Goal: Task Accomplishment & Management: Manage account settings

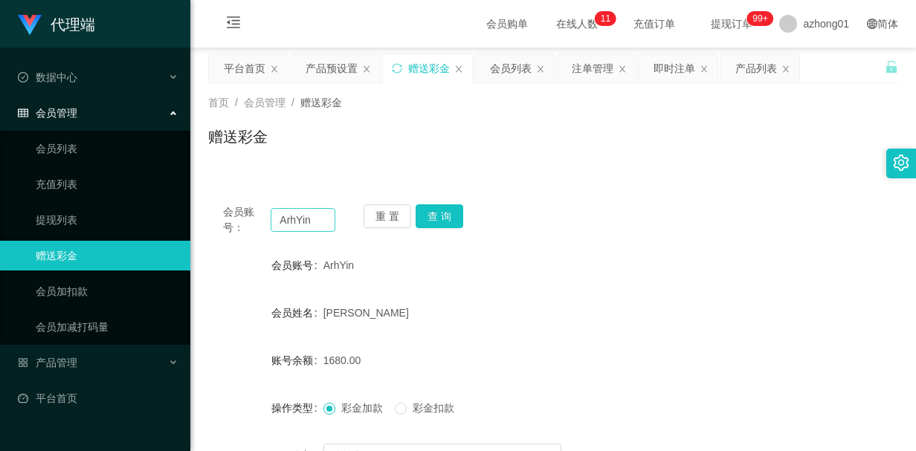
scroll to position [74, 0]
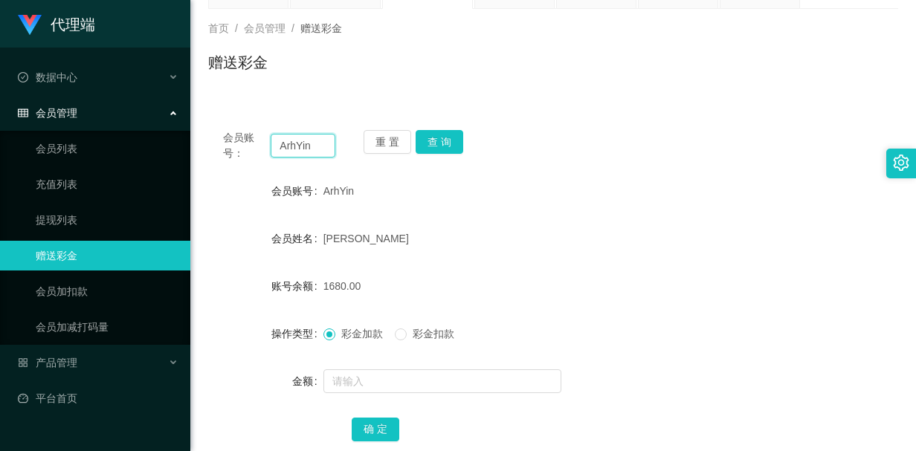
drag, startPoint x: 317, startPoint y: 147, endPoint x: 260, endPoint y: 147, distance: 57.2
click at [158, 143] on section "代理端 数据中心 员工统计 团队统计 会员管理 会员列表 充值列表 提现列表 赠送彩金 会员加扣款 会员加减打码量 产品管理 开奖记录 注单管理 产品列表 即…" at bounding box center [458, 236] width 916 height 620
paste input "Carol13"
type input "Carol13"
click at [442, 146] on button "查 询" at bounding box center [439, 142] width 48 height 24
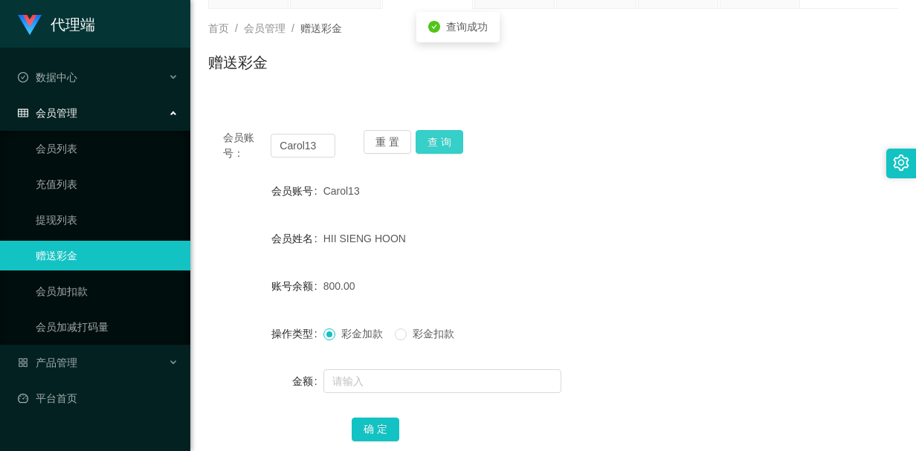
click at [441, 143] on button "查 询" at bounding box center [439, 142] width 48 height 24
click at [633, 282] on div "800.00" at bounding box center [524, 286] width 402 height 30
click at [444, 146] on button "查 询" at bounding box center [439, 142] width 48 height 24
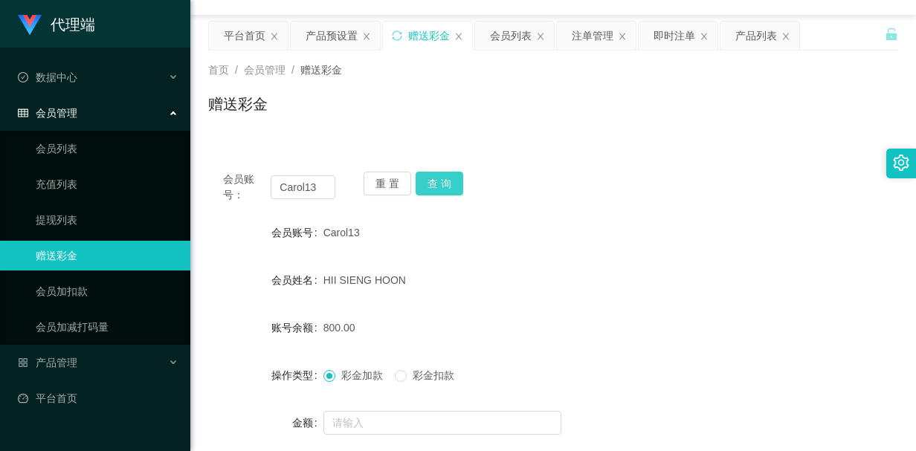
scroll to position [0, 0]
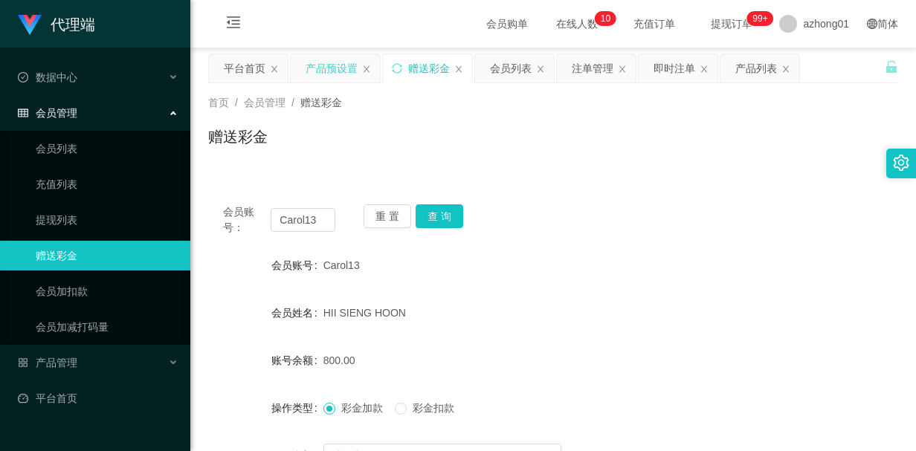
click at [323, 71] on div "产品预设置" at bounding box center [331, 68] width 52 height 28
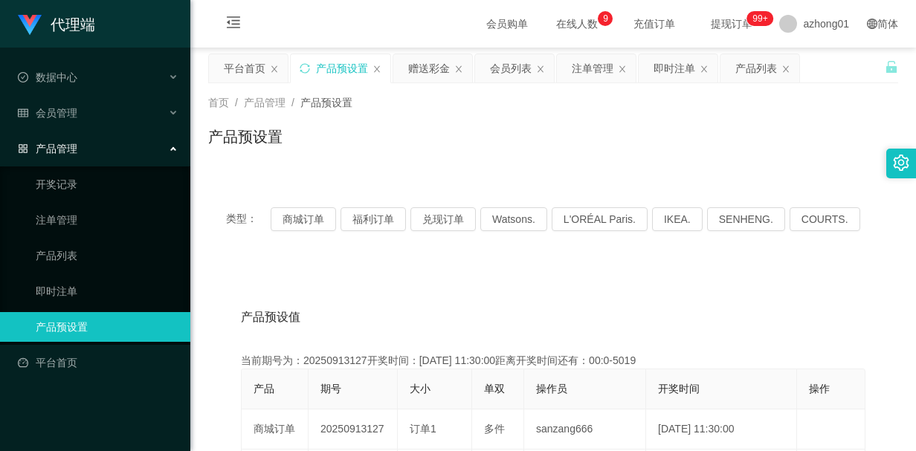
click at [438, 315] on div "产品预设值 添加期号" at bounding box center [553, 318] width 624 height 42
click at [305, 66] on icon "图标: sync" at bounding box center [305, 68] width 10 height 10
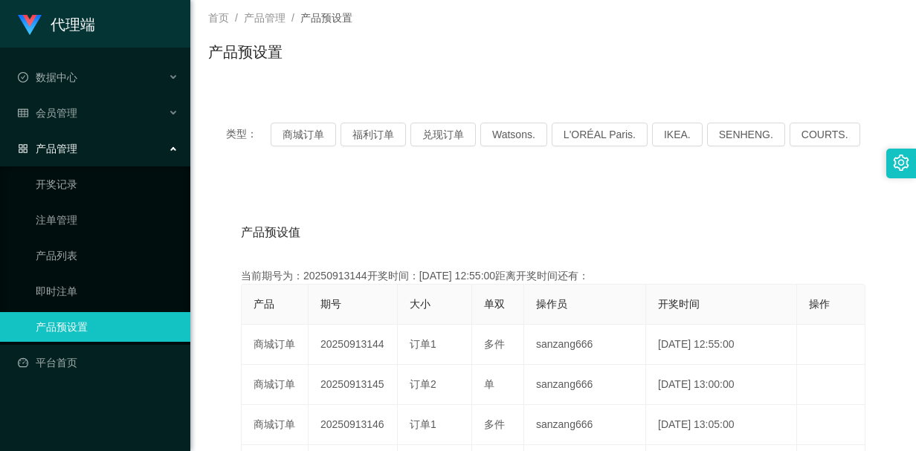
scroll to position [223, 0]
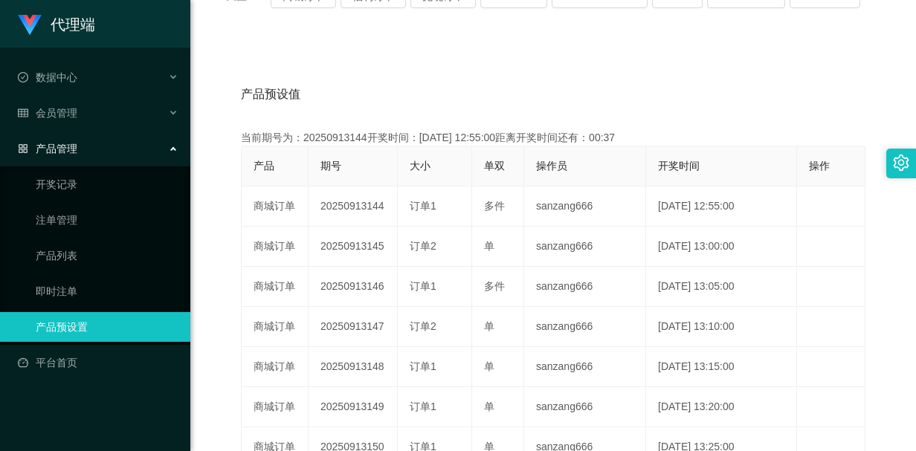
click at [785, 72] on div "产品预设值 添加期号 当前期号为：20250913144开奖时间：[DATE] 12:55:00距离开奖时间还有：00:37 产品 期号 大小 单双 操作员 …" at bounding box center [553, 347] width 690 height 612
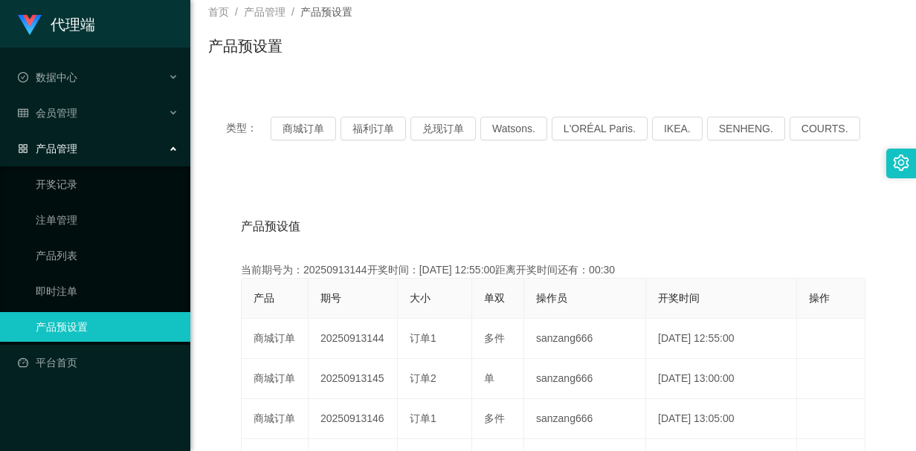
scroll to position [149, 0]
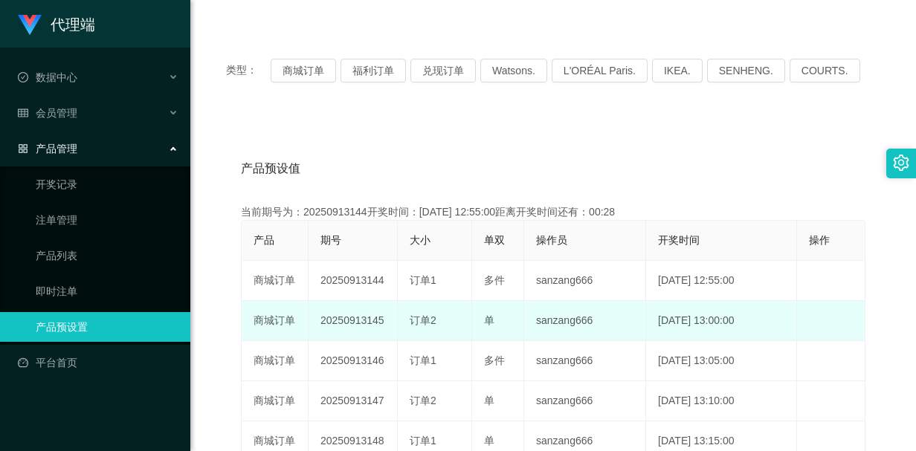
drag, startPoint x: 318, startPoint y: 319, endPoint x: 381, endPoint y: 317, distance: 63.2
click at [381, 317] on td "20250913145" at bounding box center [352, 321] width 89 height 40
click at [360, 314] on td "20250913145" at bounding box center [352, 321] width 89 height 40
drag, startPoint x: 332, startPoint y: 320, endPoint x: 389, endPoint y: 323, distance: 57.3
click at [389, 323] on td "20250913145" at bounding box center [352, 321] width 89 height 40
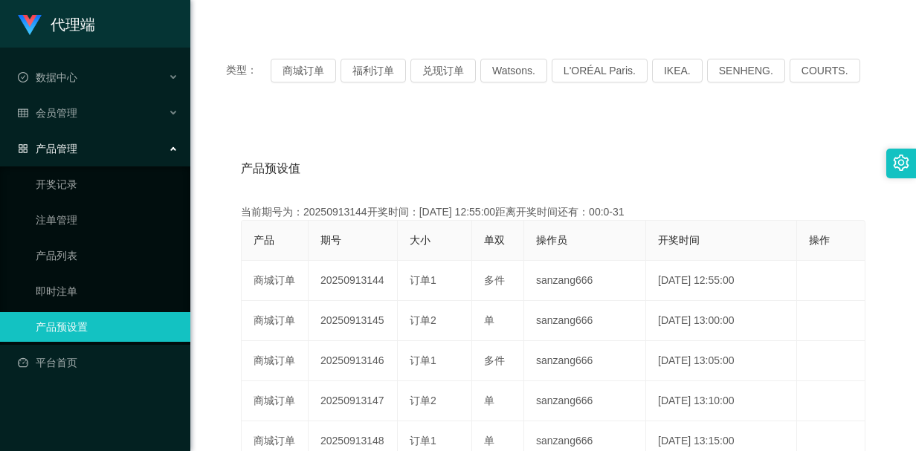
click at [453, 149] on div "产品预设值 添加期号" at bounding box center [553, 169] width 624 height 42
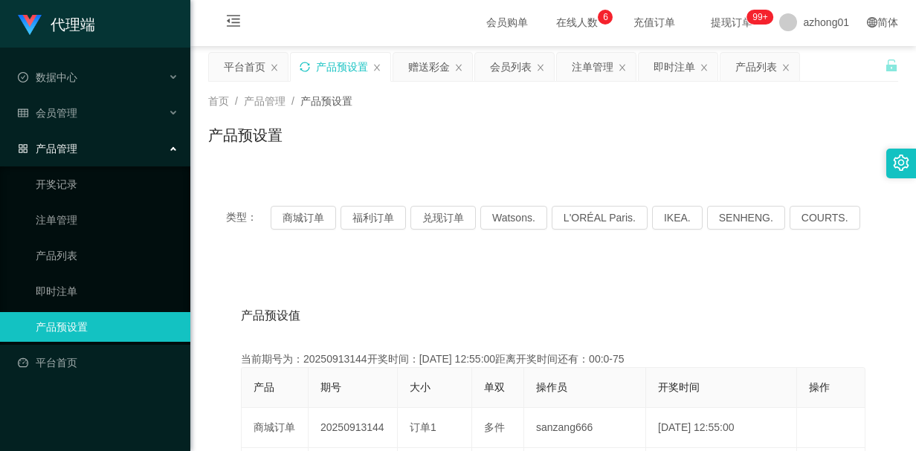
scroll to position [0, 0]
click at [424, 71] on div "赠送彩金" at bounding box center [429, 68] width 42 height 28
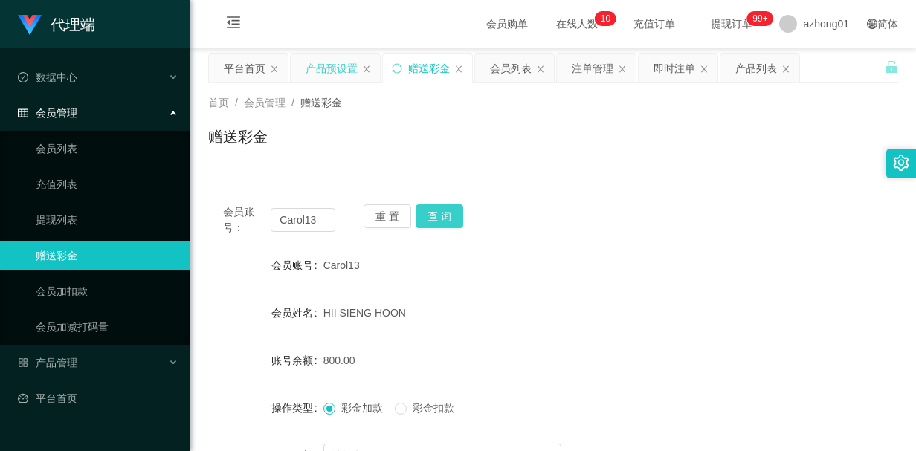
click at [437, 213] on button "查 询" at bounding box center [439, 216] width 48 height 24
click at [437, 213] on button "查 询" at bounding box center [447, 216] width 64 height 24
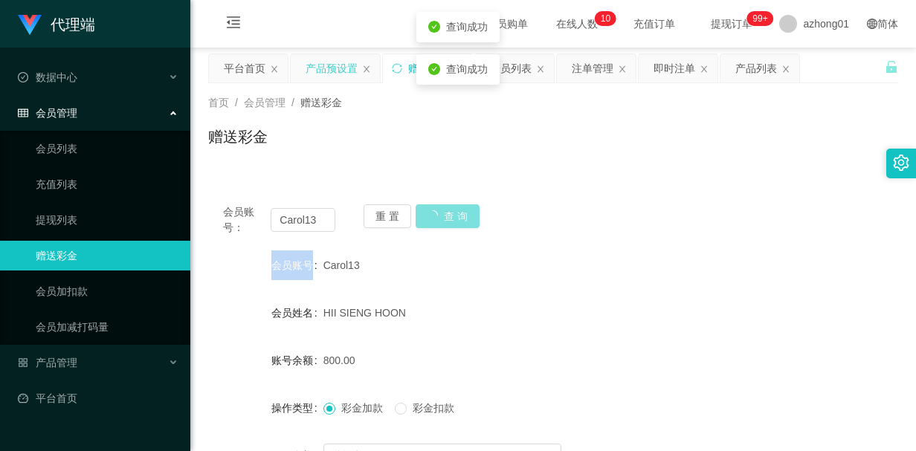
click at [437, 213] on div "重 置 查 询" at bounding box center [419, 219] width 112 height 31
click at [437, 213] on button "查 询" at bounding box center [447, 216] width 64 height 24
click at [437, 213] on div "重 置 查 询" at bounding box center [419, 219] width 112 height 31
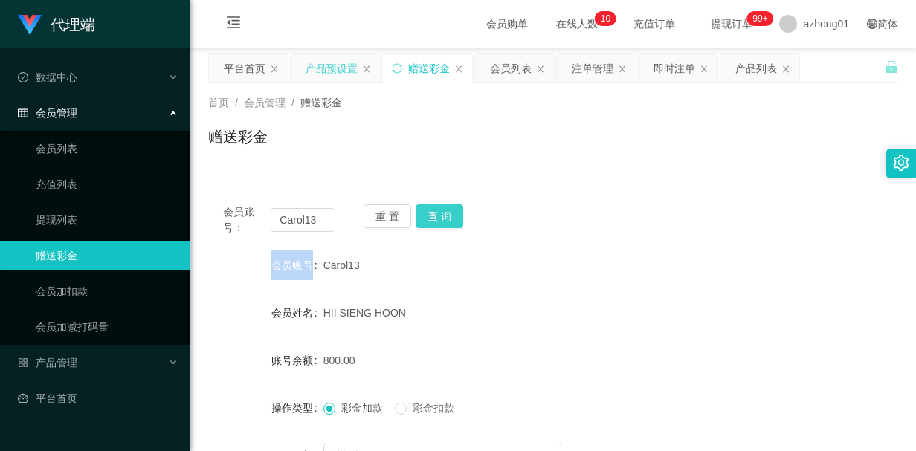
click at [439, 219] on button "查 询" at bounding box center [439, 216] width 48 height 24
click at [437, 221] on button "查 询" at bounding box center [439, 216] width 48 height 24
click at [438, 219] on button "查 询" at bounding box center [439, 216] width 48 height 24
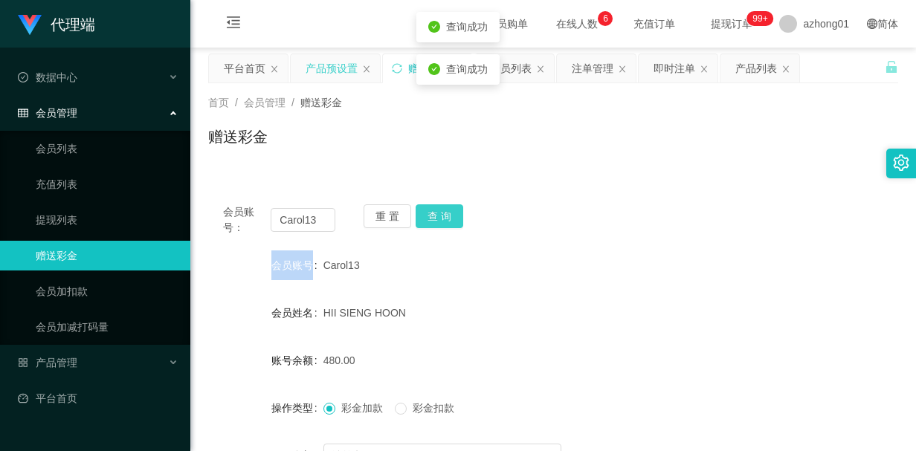
click at [438, 219] on button "查 询" at bounding box center [439, 216] width 48 height 24
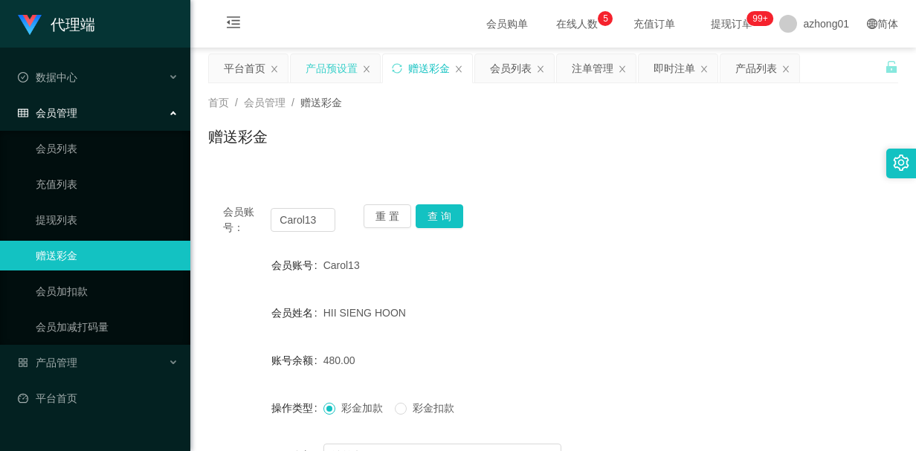
click at [574, 305] on div "HII SIENG HOON" at bounding box center [524, 313] width 402 height 30
click at [436, 212] on button "查 询" at bounding box center [439, 216] width 48 height 24
click at [436, 212] on div "重 置 查 询" at bounding box center [419, 219] width 112 height 31
click at [436, 212] on button "查 询" at bounding box center [439, 216] width 48 height 24
click at [434, 212] on button "查 询" at bounding box center [447, 216] width 64 height 24
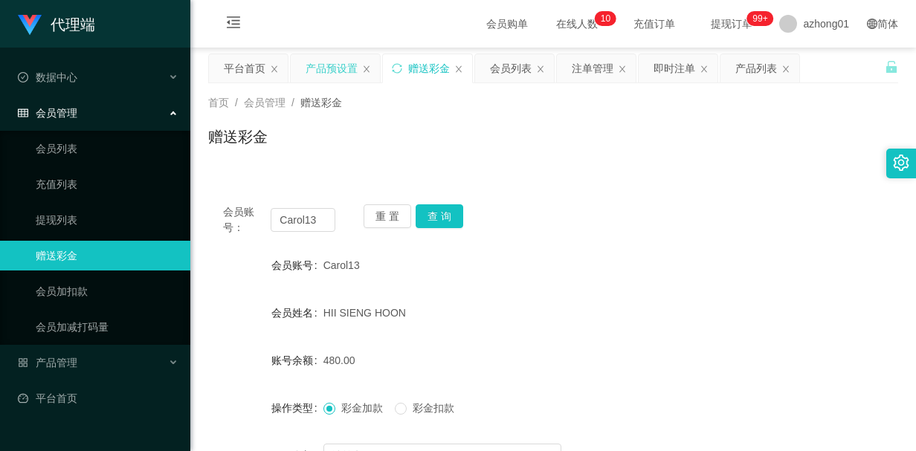
click at [673, 247] on div "会员账号： Carol13 重 置 查 询 会员账号 Carol13 会员姓名 HII SIENG HOON 账号余额 480.00 操作类型 彩金加款 彩金…" at bounding box center [553, 370] width 690 height 361
click at [434, 213] on button "查 询" at bounding box center [439, 216] width 48 height 24
click at [618, 308] on div "HII SIENG HOON" at bounding box center [524, 313] width 402 height 30
